Goal: Use online tool/utility: Utilize a website feature to perform a specific function

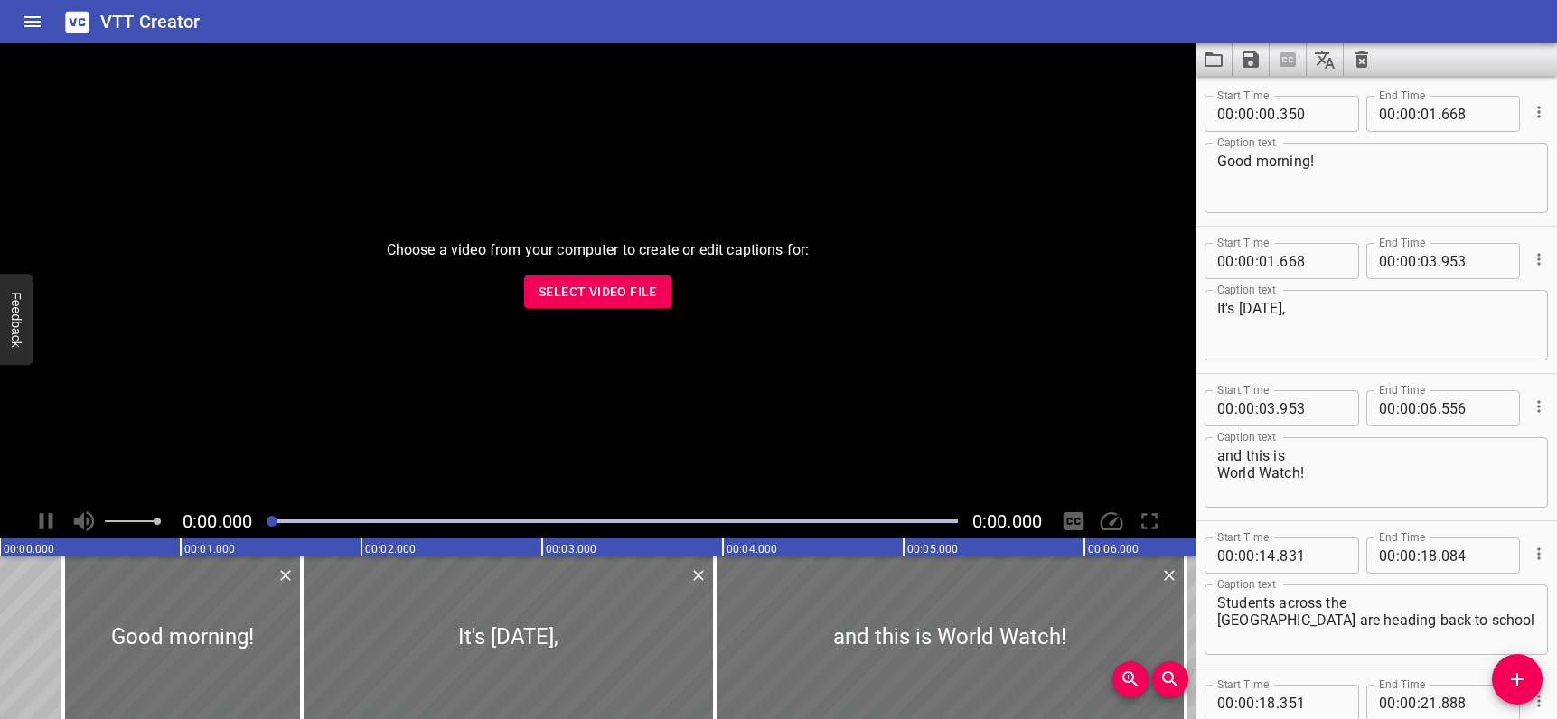
scroll to position [26401, 0]
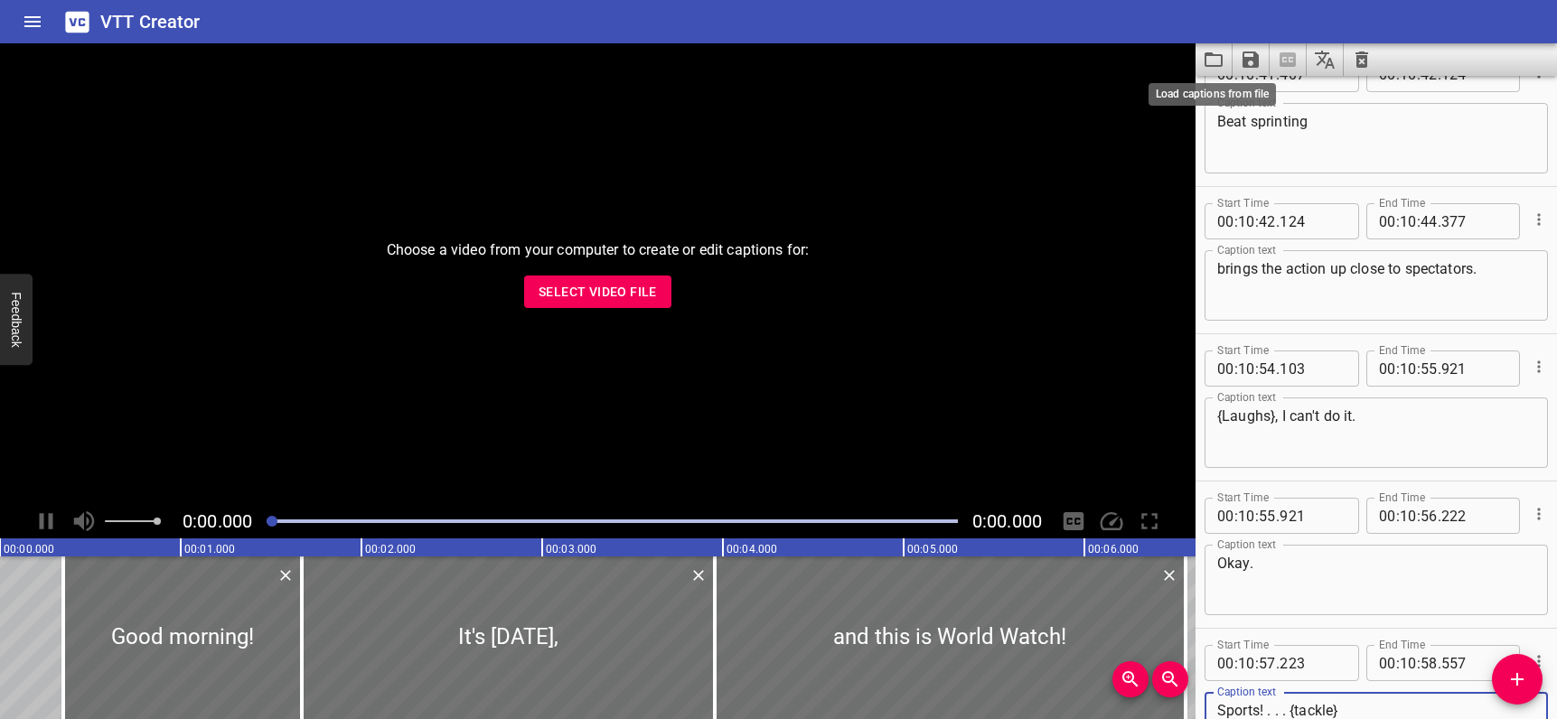
click at [1213, 63] on icon "Load captions from file" at bounding box center [1214, 60] width 22 height 22
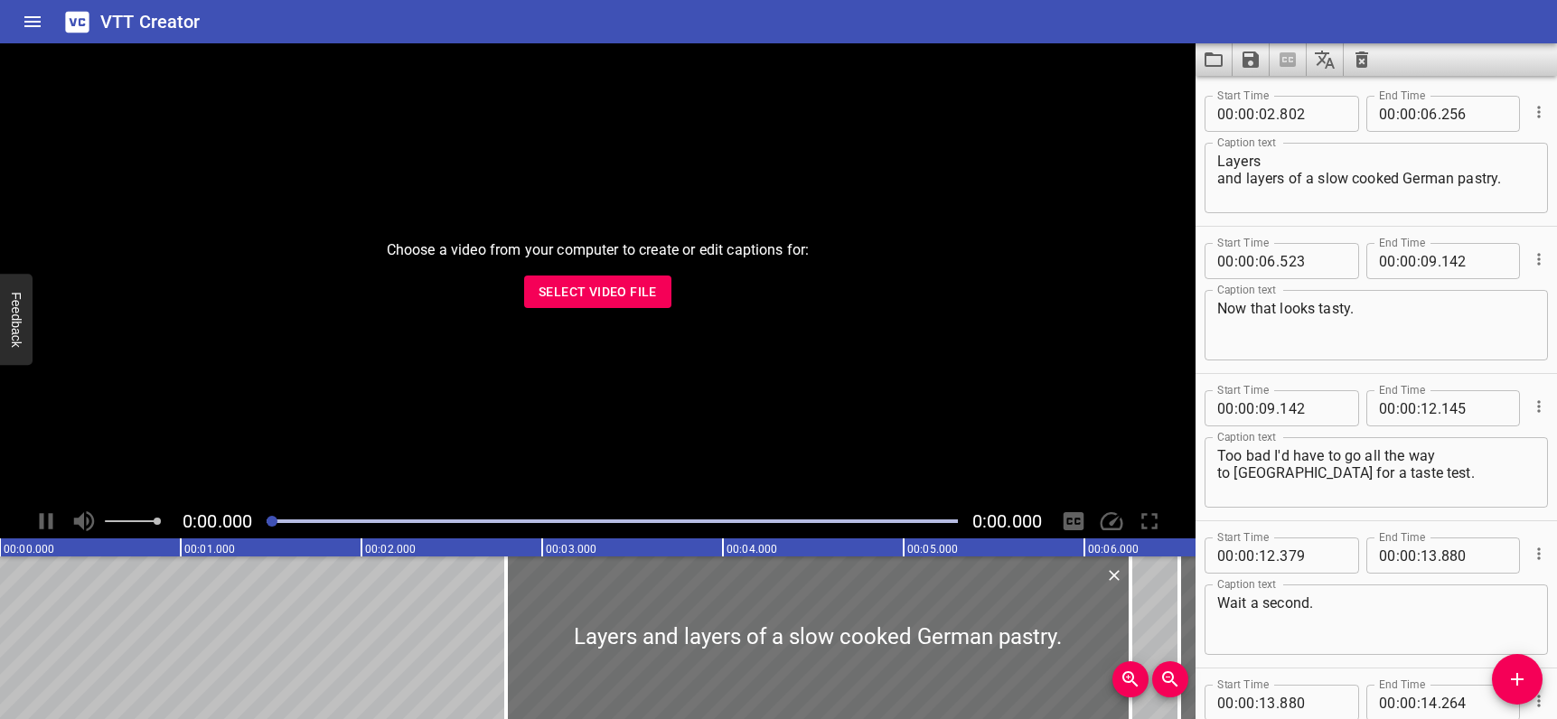
scroll to position [5342, 0]
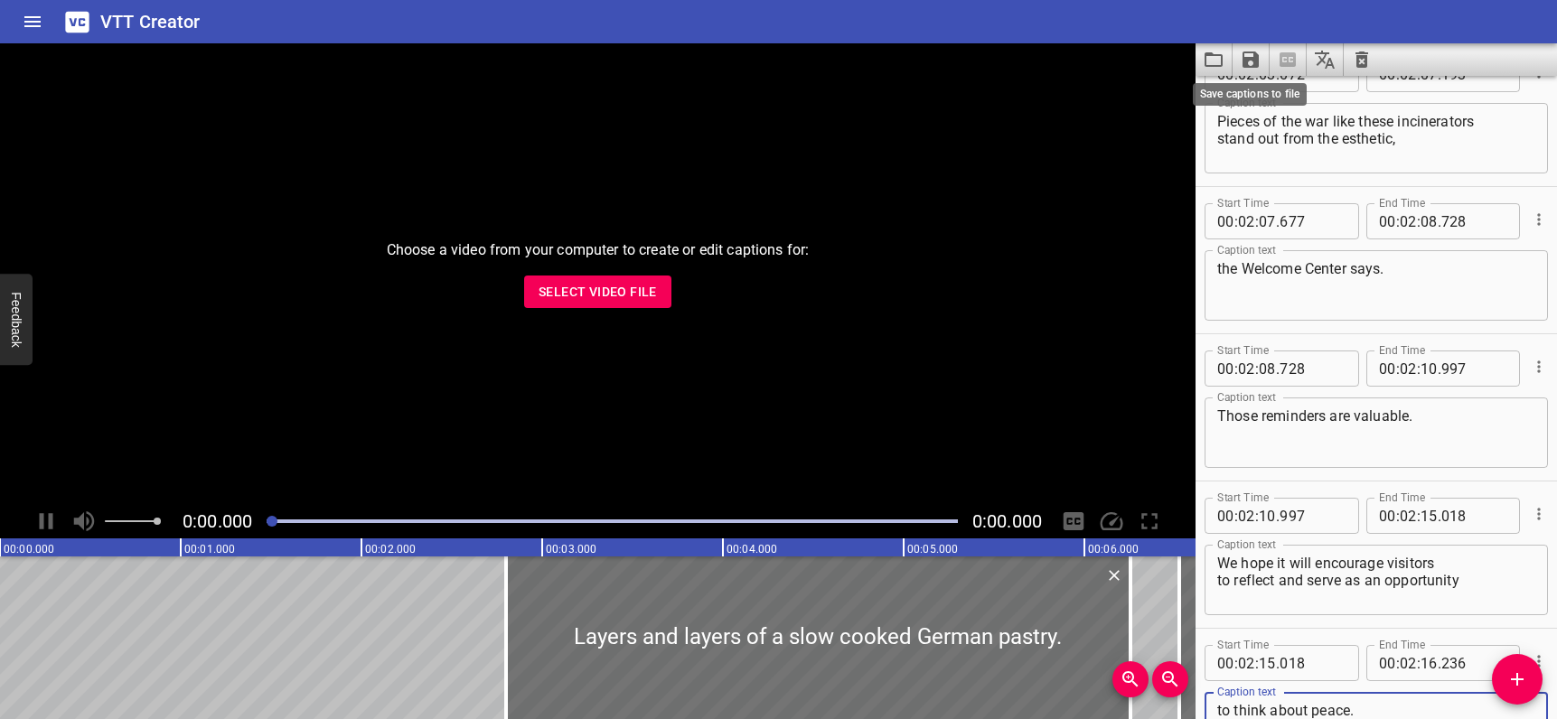
type textarea "to think about peace."
click at [1250, 61] on icon "Save captions to file" at bounding box center [1251, 60] width 22 height 22
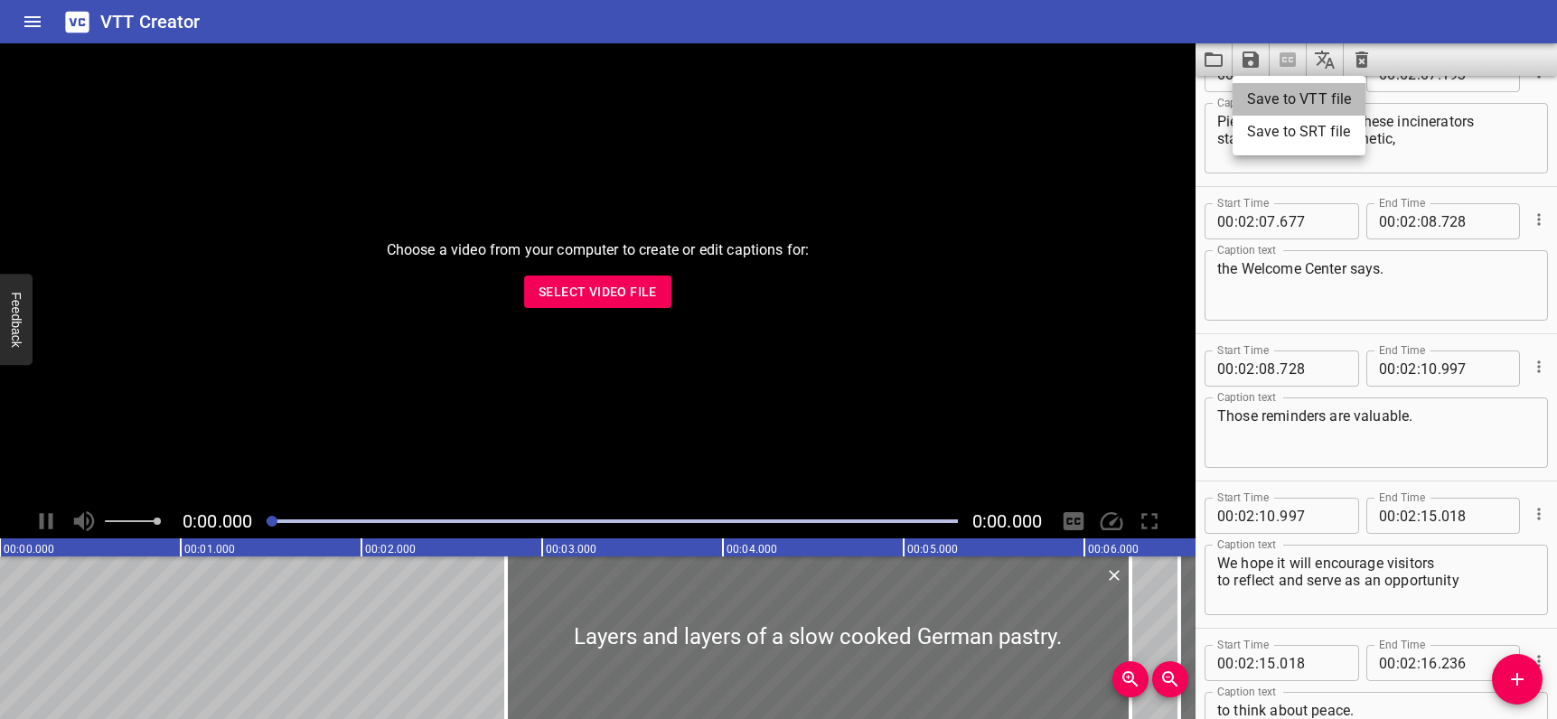
click at [1269, 98] on li "Save to VTT file" at bounding box center [1298, 99] width 133 height 33
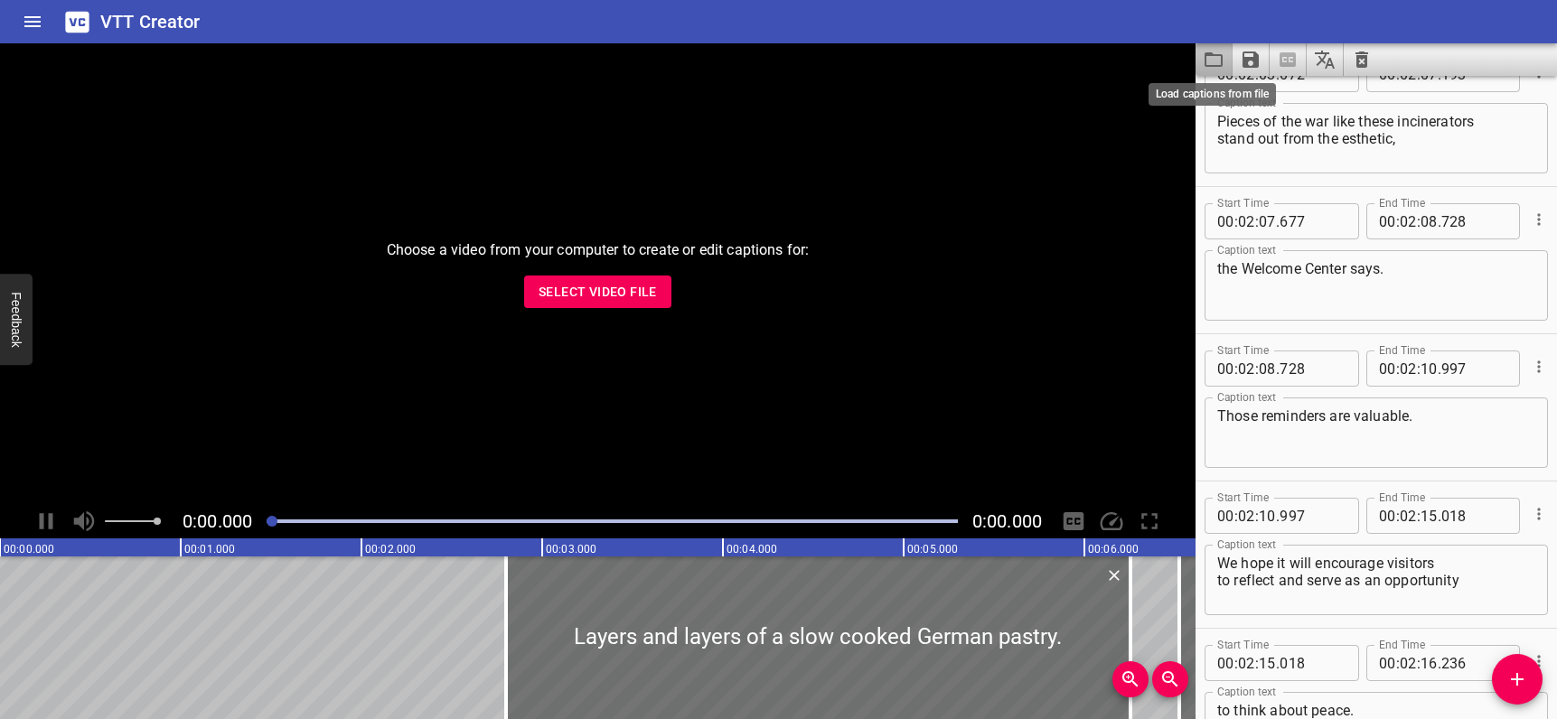
click at [1213, 56] on icon "Load captions from file" at bounding box center [1214, 60] width 22 height 22
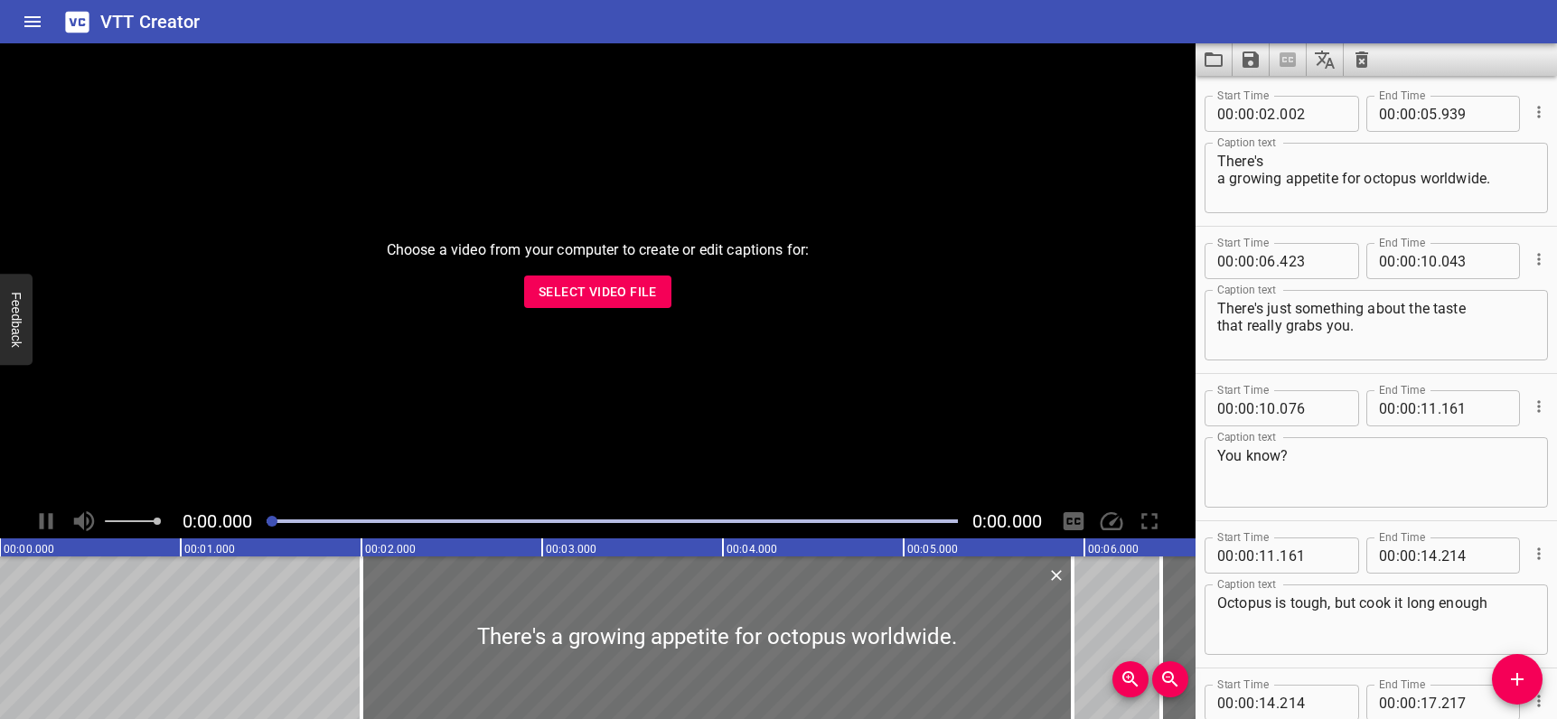
scroll to position [5489, 0]
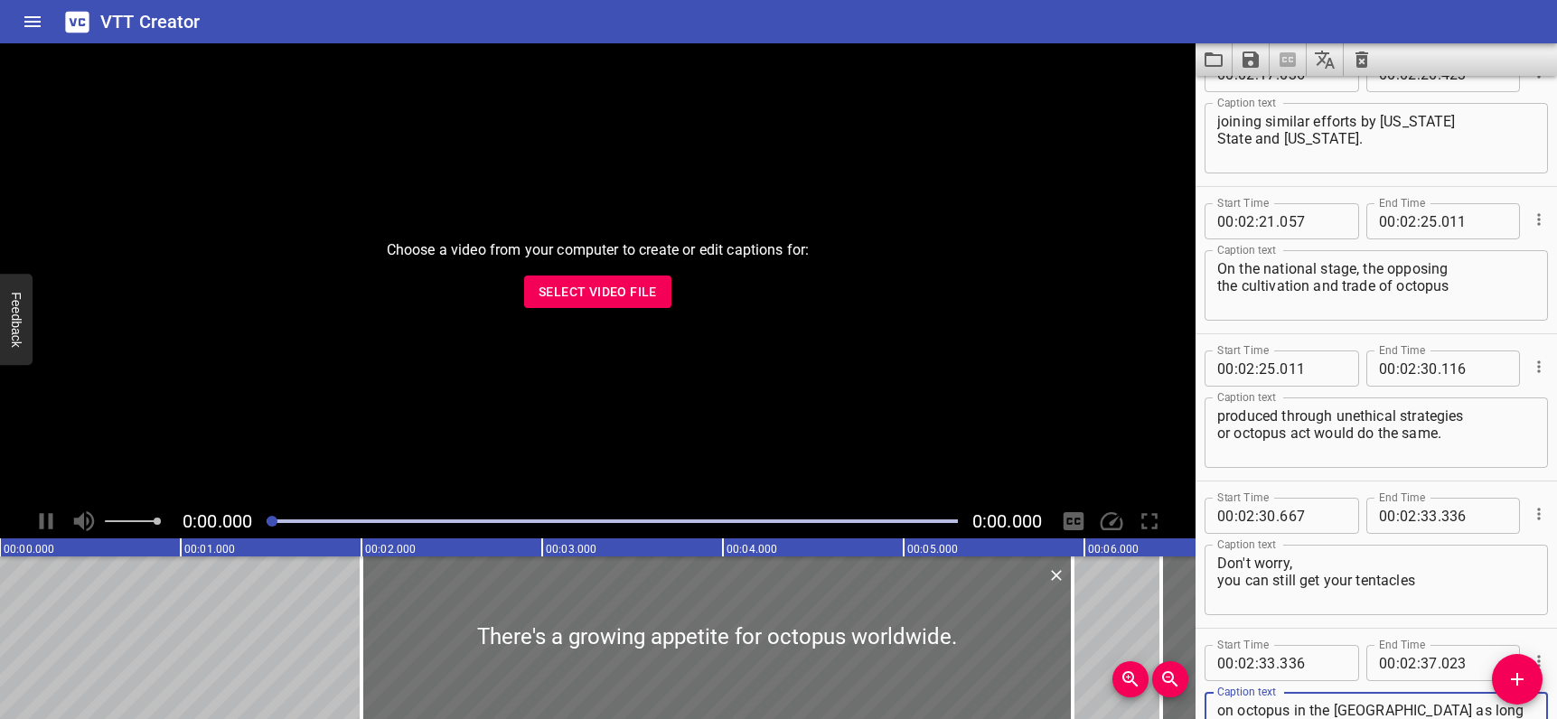
type textarea "on octopus in the [GEOGRAPHIC_DATA] as long as it's wild caught."
click at [1250, 66] on icon "Save captions to file" at bounding box center [1251, 60] width 22 height 22
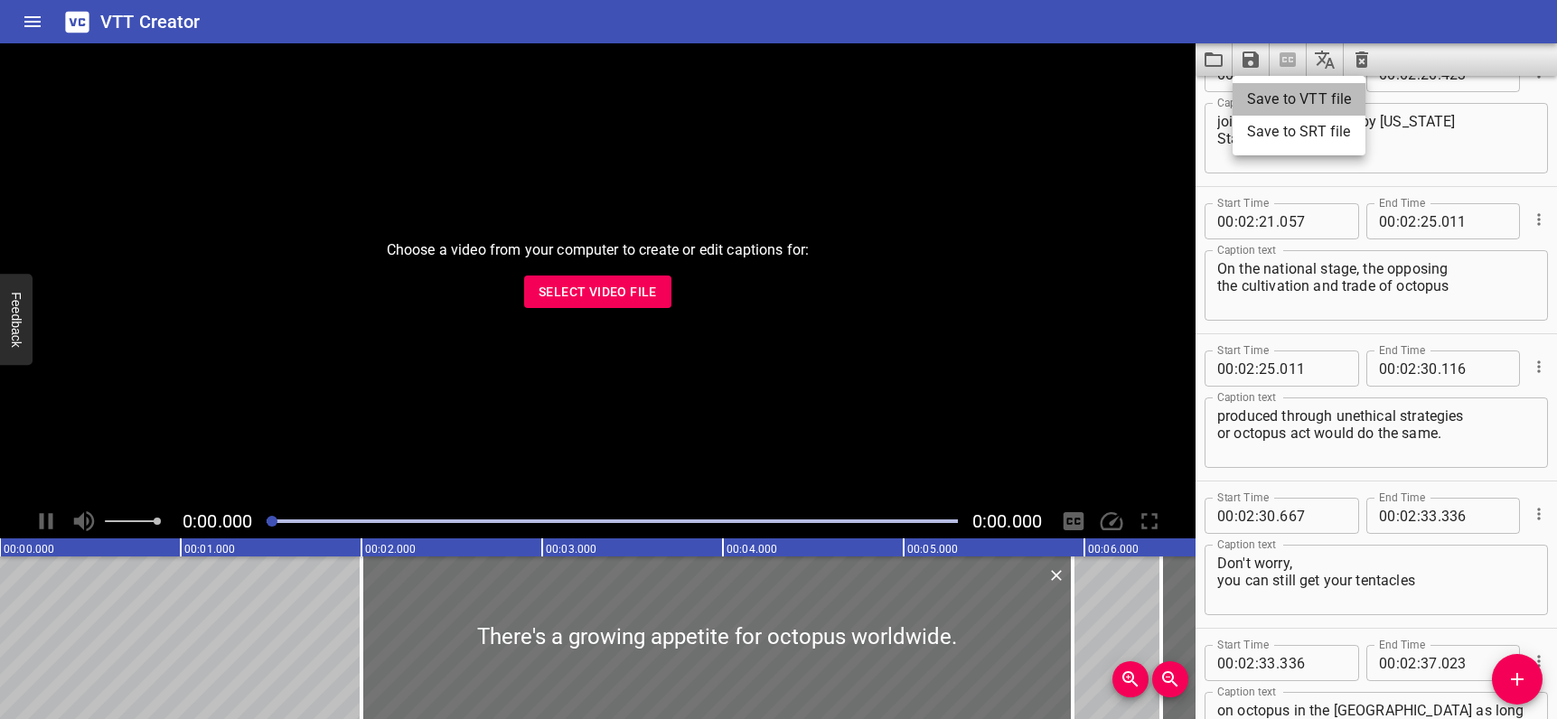
click at [1263, 101] on li "Save to VTT file" at bounding box center [1298, 99] width 133 height 33
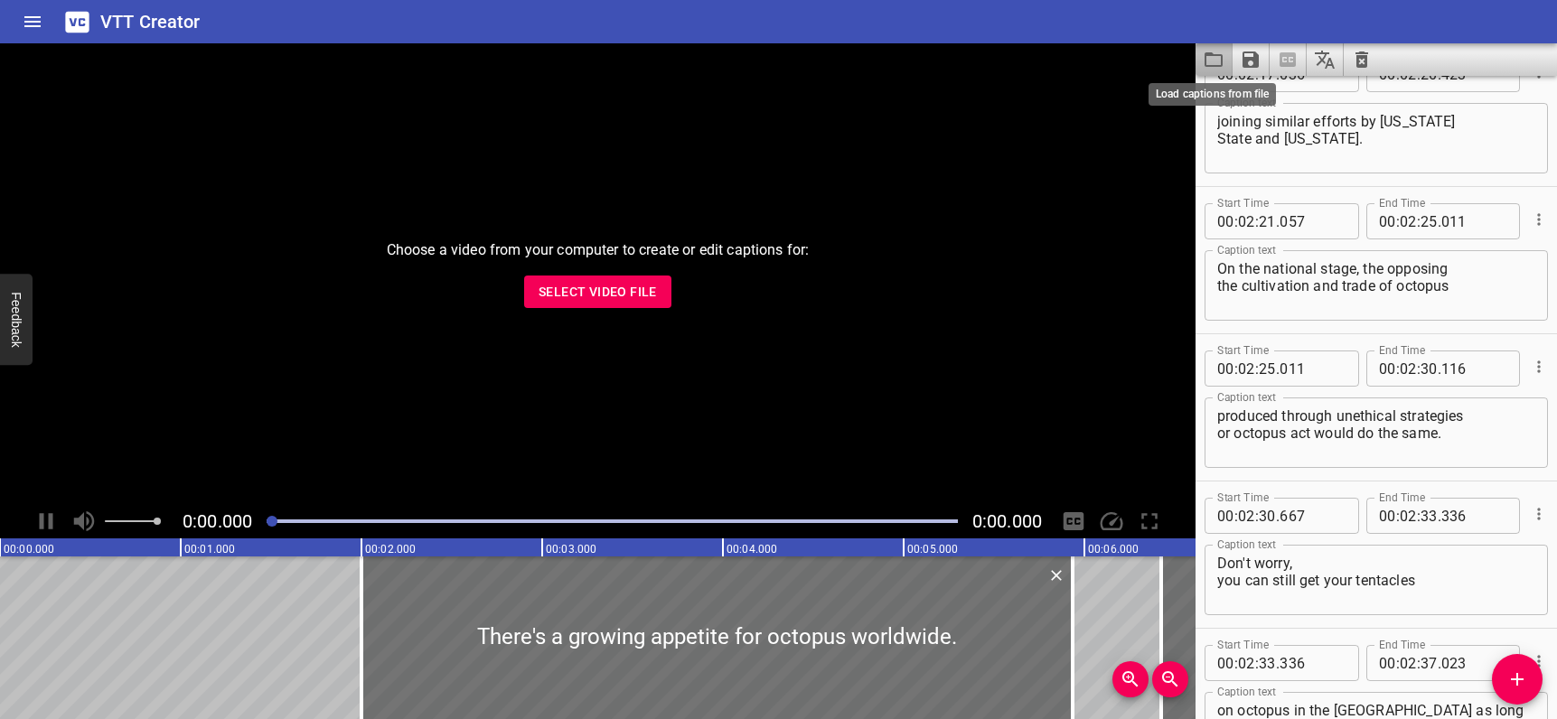
click at [1216, 59] on icon "Load captions from file" at bounding box center [1214, 60] width 22 height 22
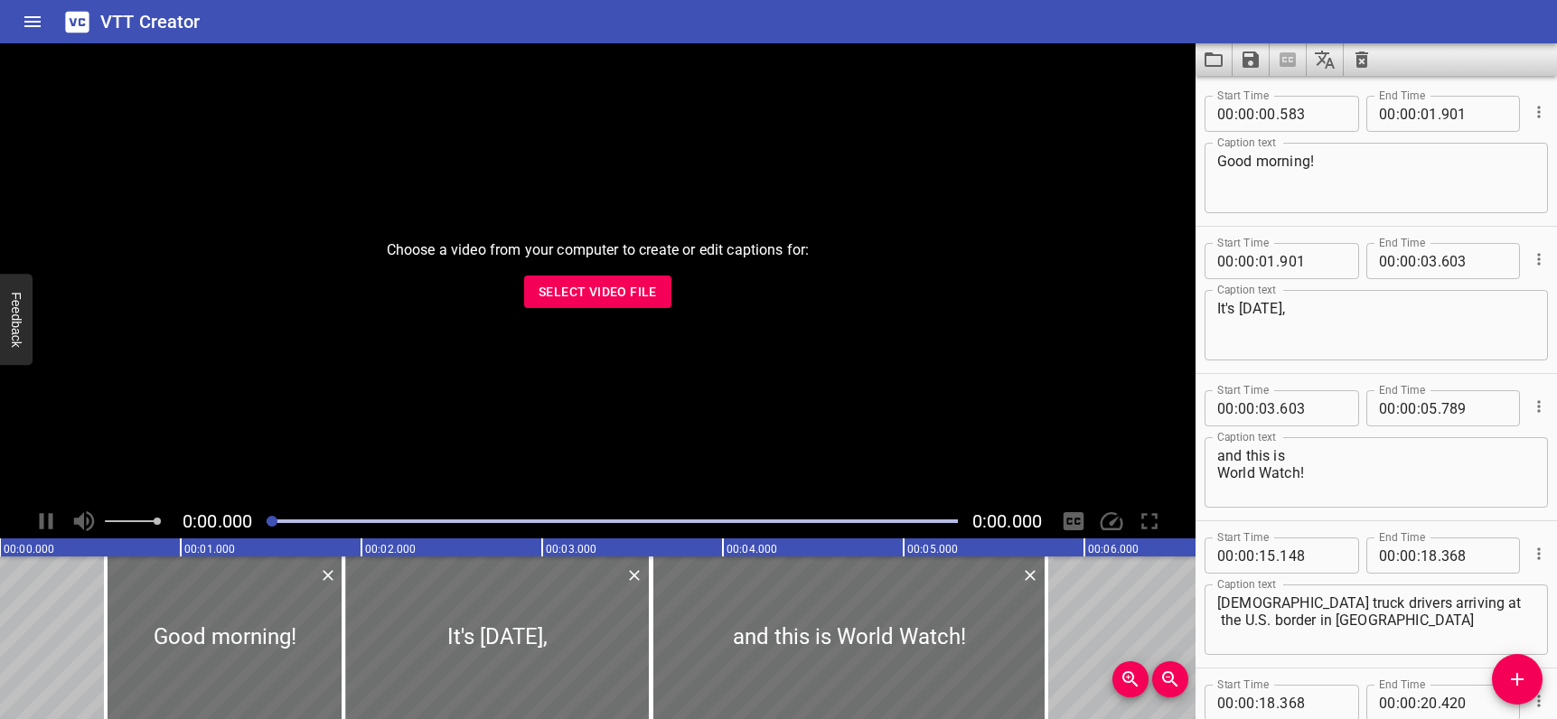
scroll to position [25076, 0]
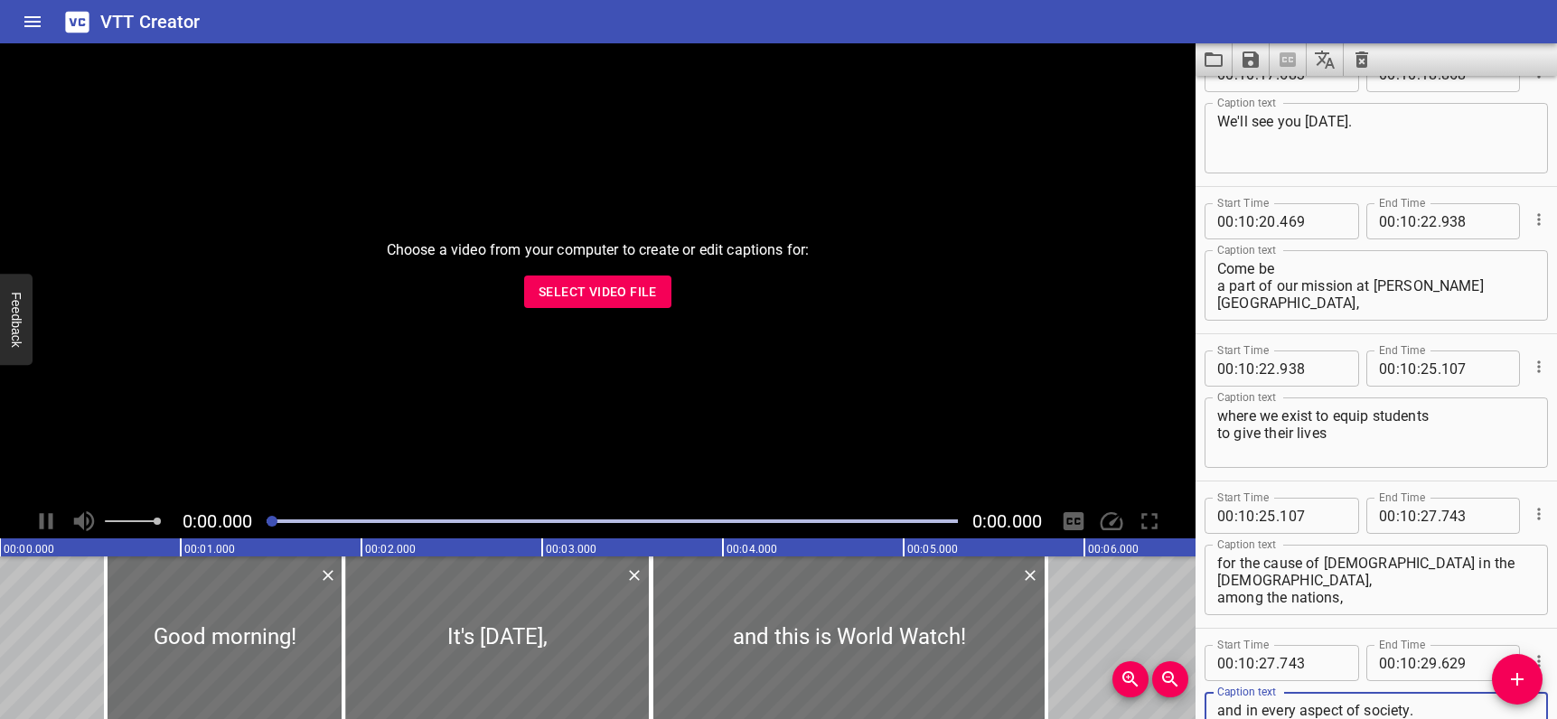
type textarea "and in every aspect of society."
click at [1246, 59] on icon "Save captions to file" at bounding box center [1250, 59] width 16 height 16
click at [1257, 96] on li "Save to VTT file" at bounding box center [1298, 99] width 133 height 33
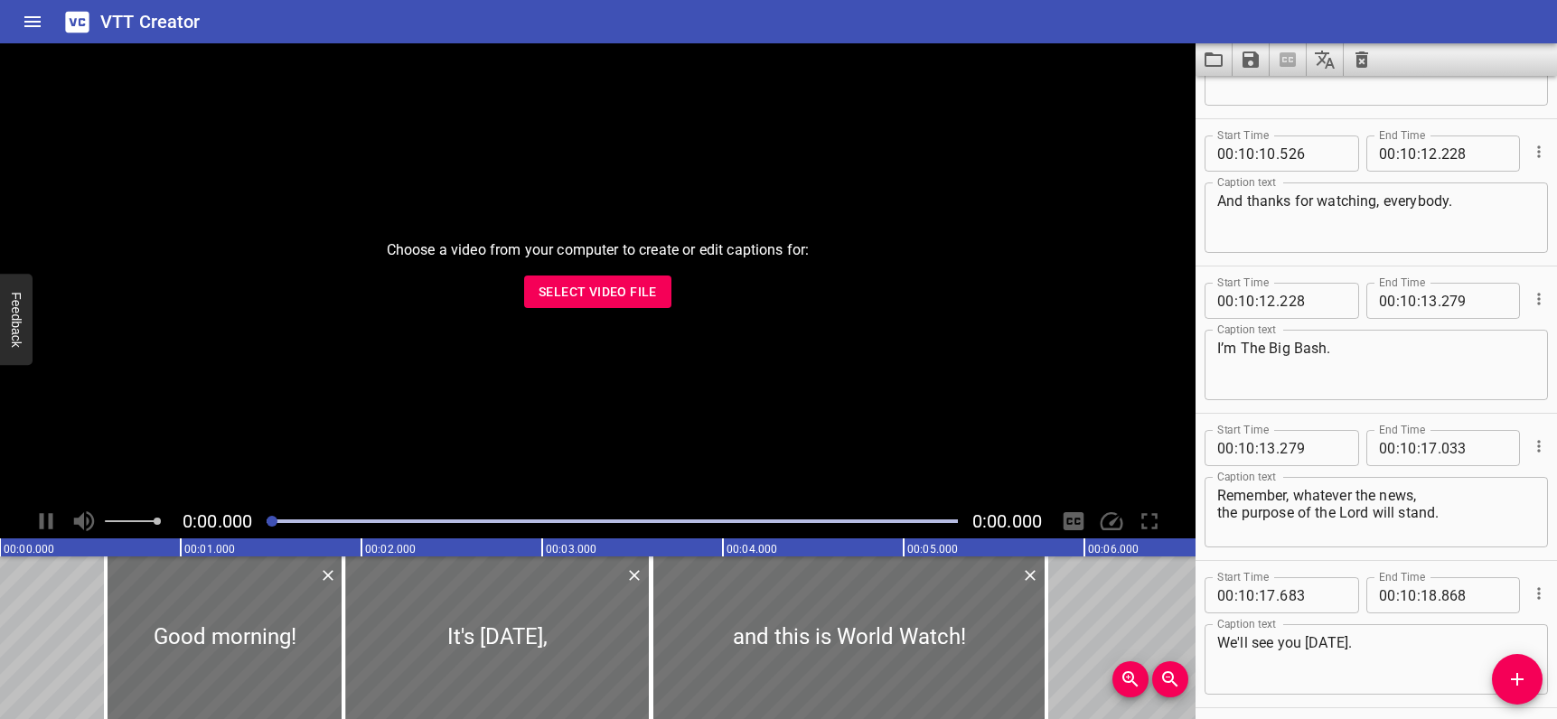
scroll to position [24554, 0]
drag, startPoint x: 1243, startPoint y: 351, endPoint x: 1327, endPoint y: 347, distance: 84.1
click at [1325, 347] on textarea "I’m The Big Bash." at bounding box center [1376, 366] width 318 height 51
type textarea "I’m [PERSON_NAME]."
click at [1328, 238] on textarea "And thanks for watching, everybody." at bounding box center [1376, 218] width 318 height 51
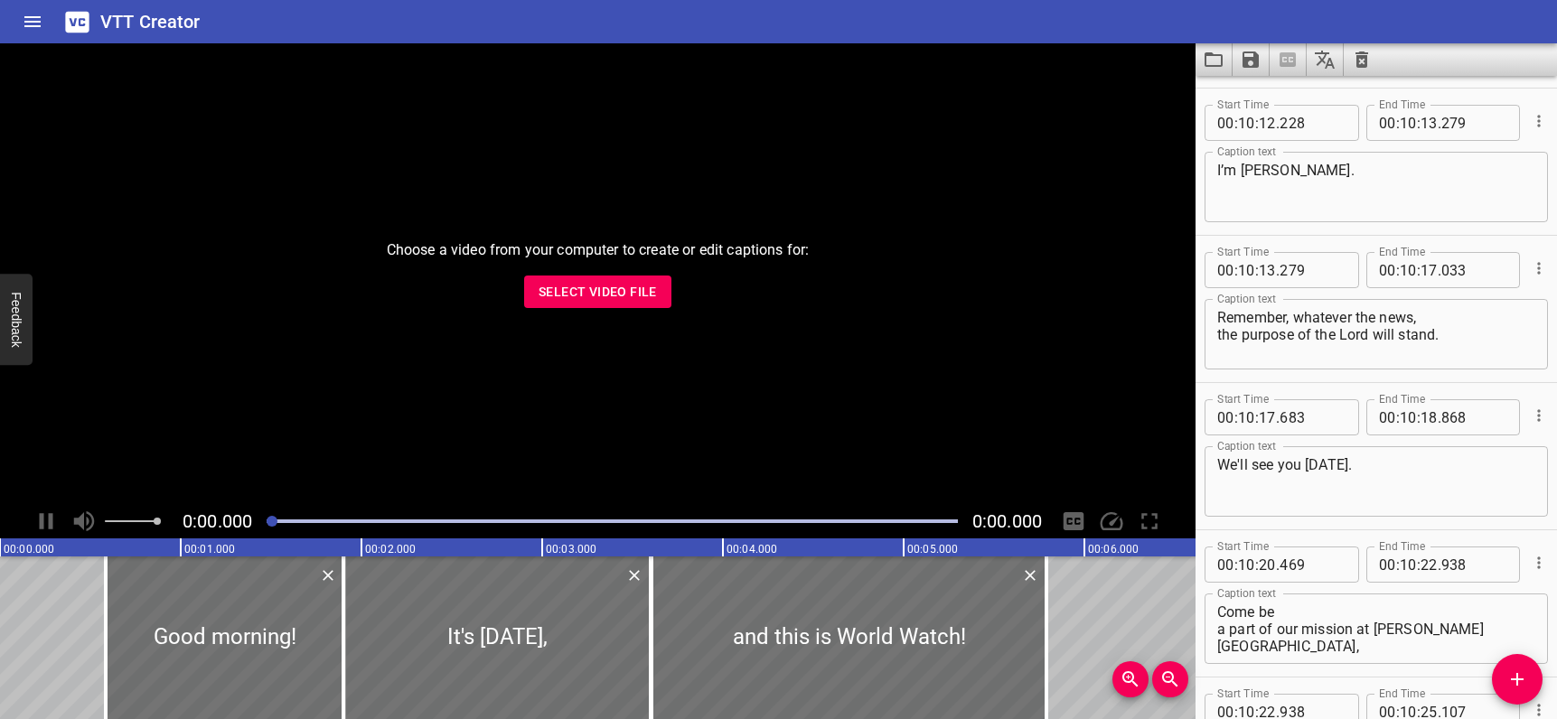
scroll to position [24748, 0]
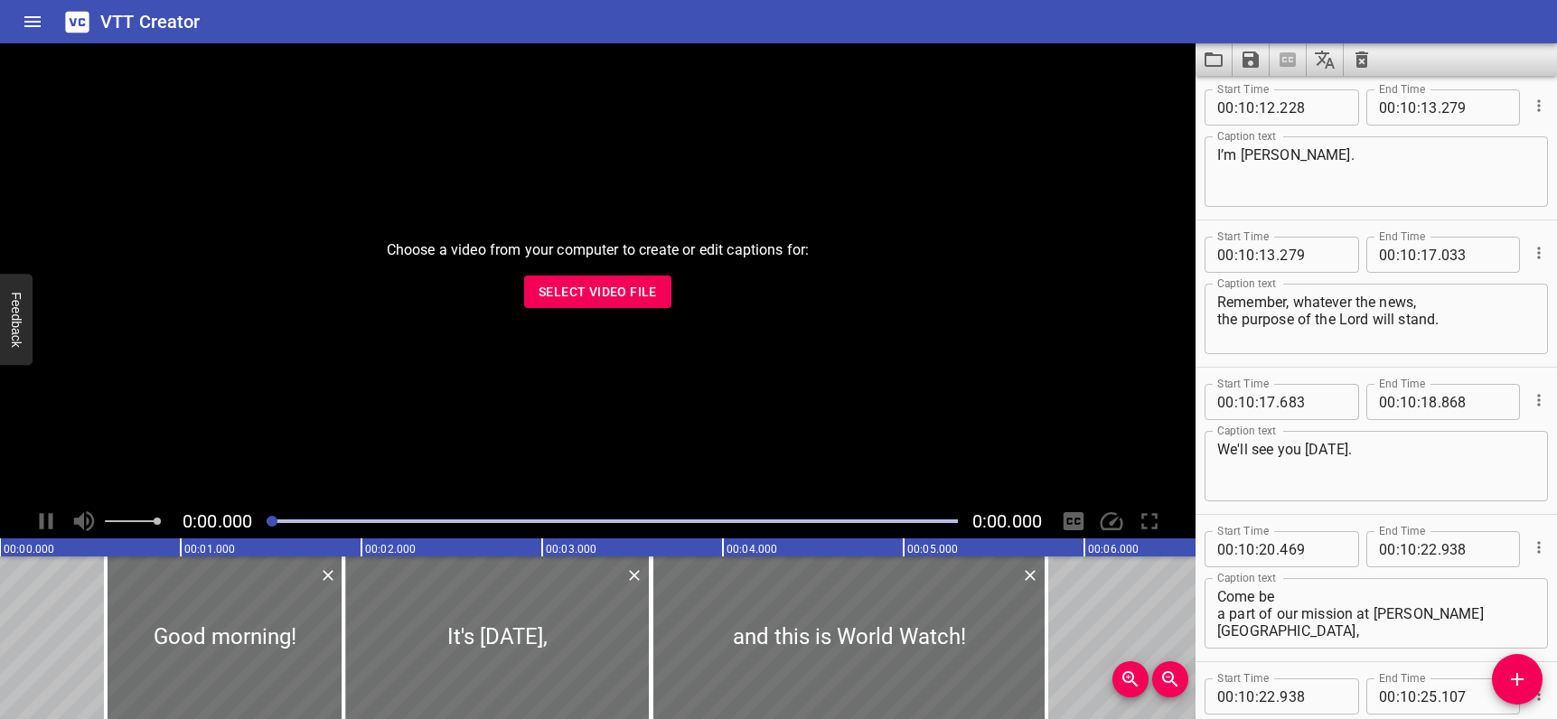
type textarea "And thanks for watching, everybody."
click at [1253, 57] on icon "Save captions to file" at bounding box center [1250, 59] width 16 height 16
click at [1286, 93] on li "Save to VTT file" at bounding box center [1298, 99] width 133 height 33
